Goal: Transaction & Acquisition: Book appointment/travel/reservation

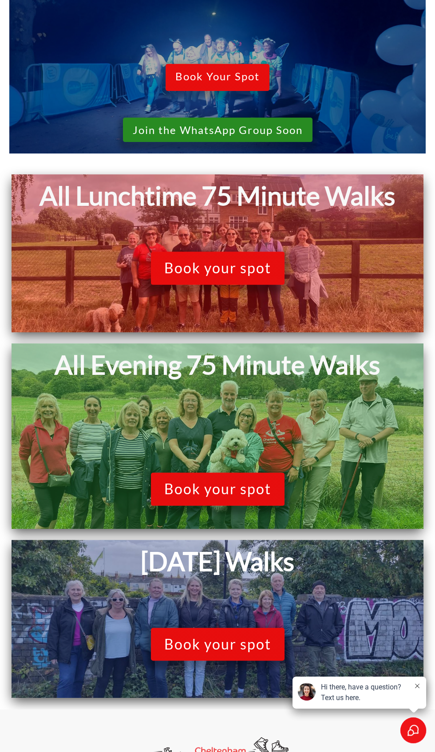
scroll to position [662, 0]
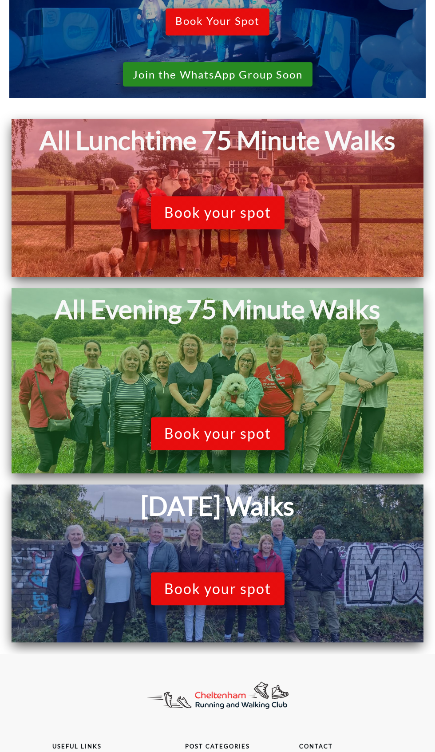
scroll to position [538, 0]
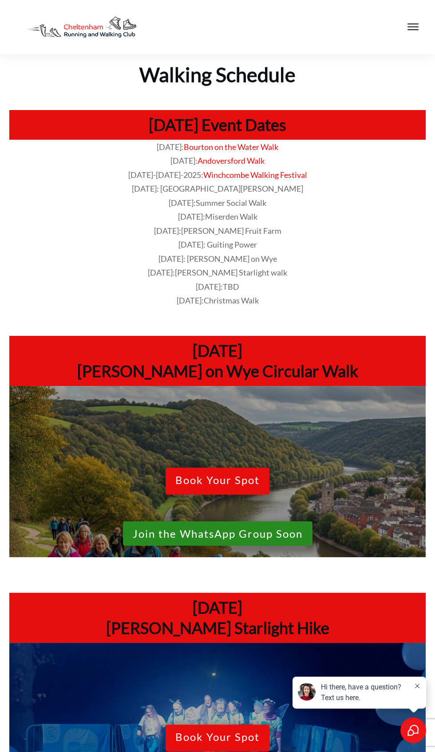
click at [255, 477] on span "Book Your Spot" at bounding box center [217, 482] width 84 height 16
click at [201, 484] on span "Book Your Spot" at bounding box center [217, 482] width 84 height 16
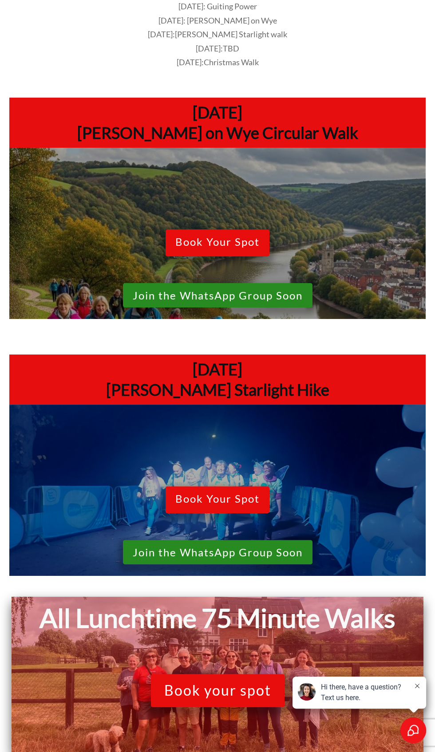
scroll to position [244, 0]
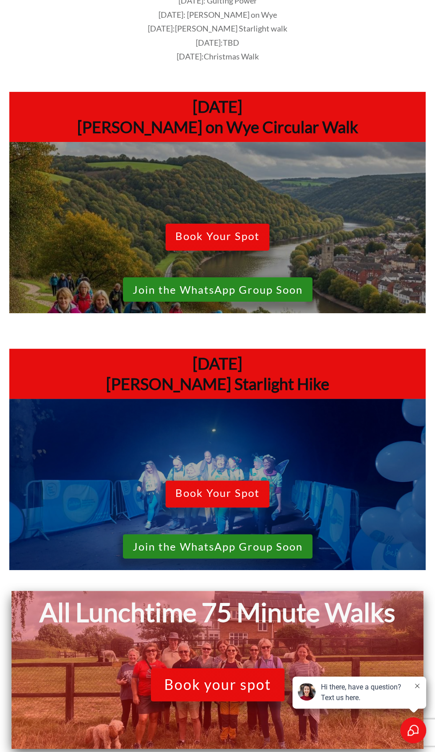
click at [208, 242] on span "Book Your Spot" at bounding box center [217, 238] width 84 height 16
